Goal: Check status: Check status

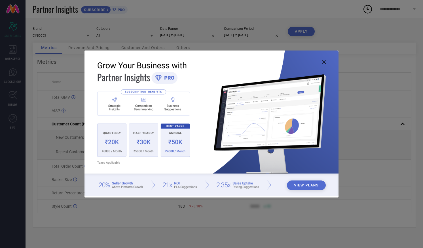
click at [324, 62] on icon at bounding box center [324, 61] width 3 height 3
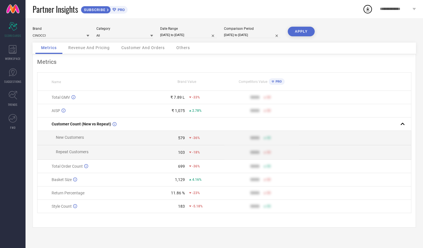
click at [199, 35] on input "[DATE] to [DATE]" at bounding box center [188, 35] width 57 height 6
select select "7"
select select "2025"
select select "8"
select select "2025"
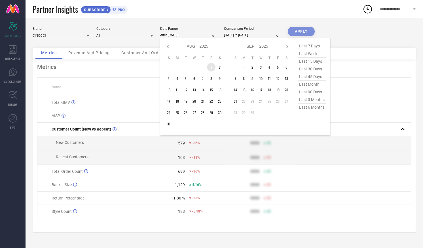
click at [210, 68] on td "1" at bounding box center [211, 67] width 9 height 9
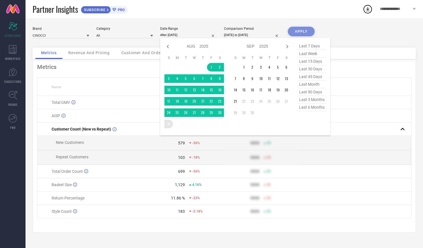
type input "[DATE] to [DATE]"
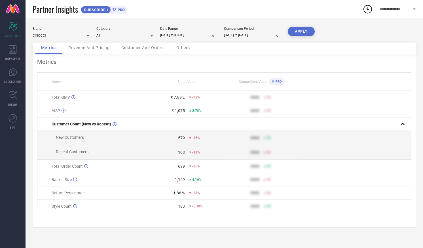
click at [264, 36] on input "[DATE] to [DATE]" at bounding box center [252, 35] width 57 height 6
select select "7"
select select "2024"
select select "8"
select select "2024"
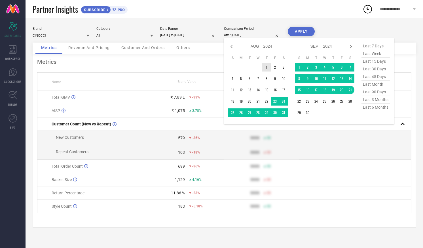
click at [268, 67] on td "1" at bounding box center [266, 67] width 9 height 9
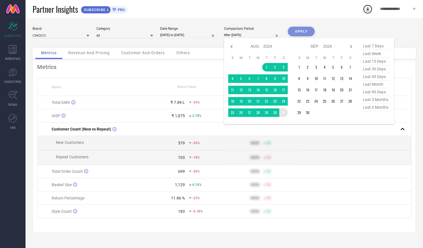
type input "[DATE] to [DATE]"
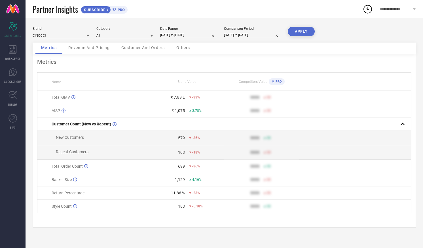
click at [301, 30] on button "APPLY" at bounding box center [301, 32] width 27 height 10
click at [70, 35] on input at bounding box center [61, 35] width 57 height 6
click at [73, 35] on input at bounding box center [61, 35] width 57 height 6
click at [45, 53] on div "ZHEIA" at bounding box center [61, 53] width 57 height 10
type input "All"
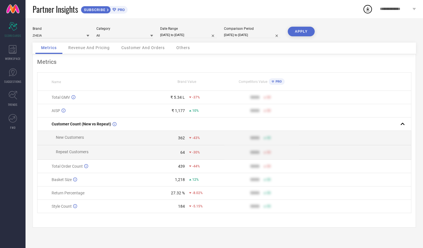
click at [302, 34] on button "APPLY" at bounding box center [301, 32] width 27 height 10
click at [305, 48] on div "Metrics Revenue And Pricing Customer And Orders Others" at bounding box center [225, 49] width 384 height 12
click at [304, 48] on div "Metrics Revenue And Pricing Customer And Orders Others" at bounding box center [225, 49] width 384 height 12
click at [187, 19] on div "Brand ZHEIA Category All Date Range [DATE] to [DATE] Comparison Period [DATE] t…" at bounding box center [225, 133] width 398 height 230
